Goal: Task Accomplishment & Management: Manage account settings

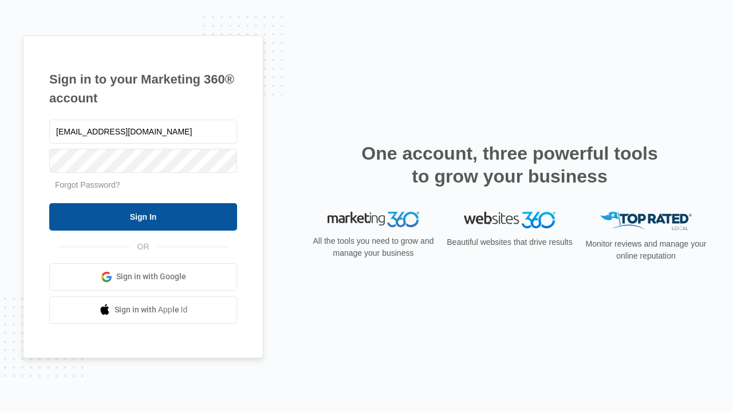
click at [143, 216] on input "Sign In" at bounding box center [143, 216] width 188 height 27
